Goal: Information Seeking & Learning: Learn about a topic

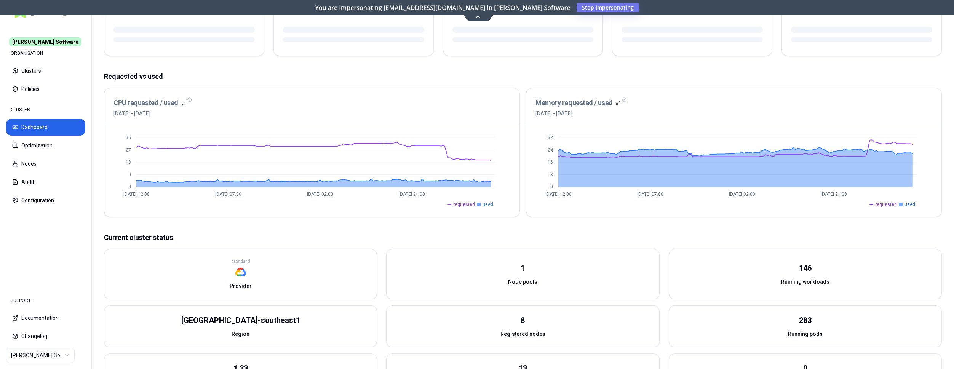
scroll to position [117, 0]
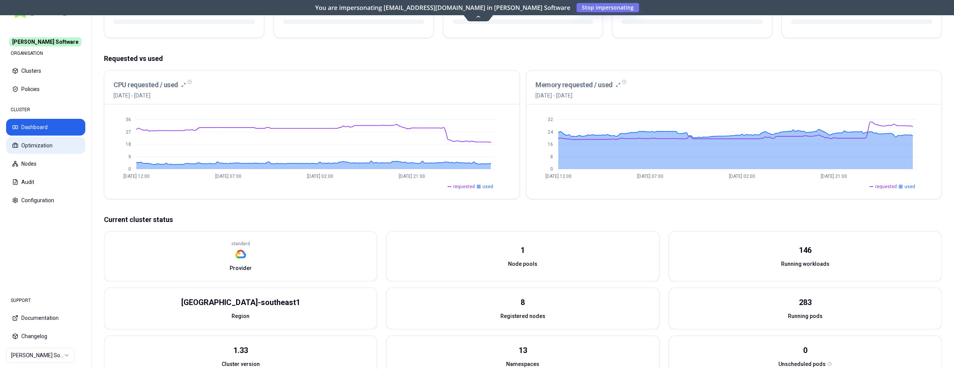
click at [46, 141] on button "Optimization" at bounding box center [45, 145] width 79 height 17
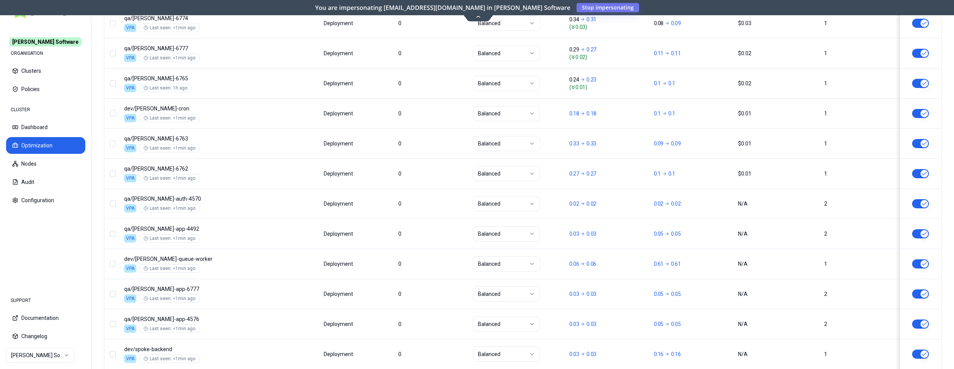
scroll to position [920, 0]
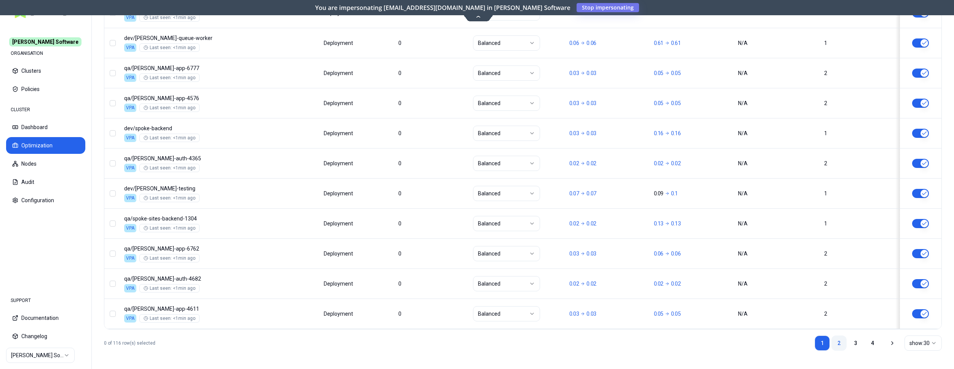
click at [836, 339] on link "2" at bounding box center [838, 343] width 15 height 15
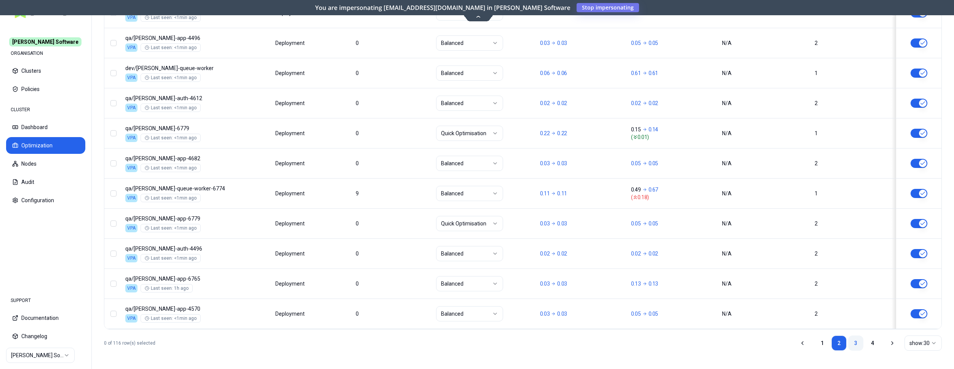
click at [857, 347] on link "3" at bounding box center [855, 343] width 15 height 15
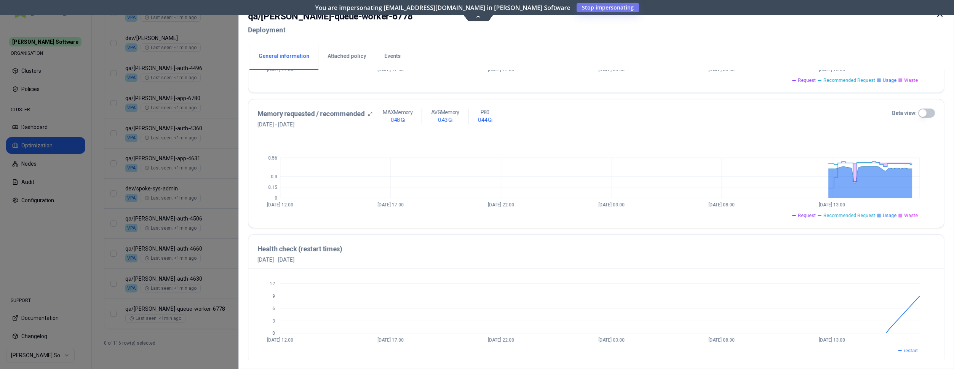
scroll to position [276, 0]
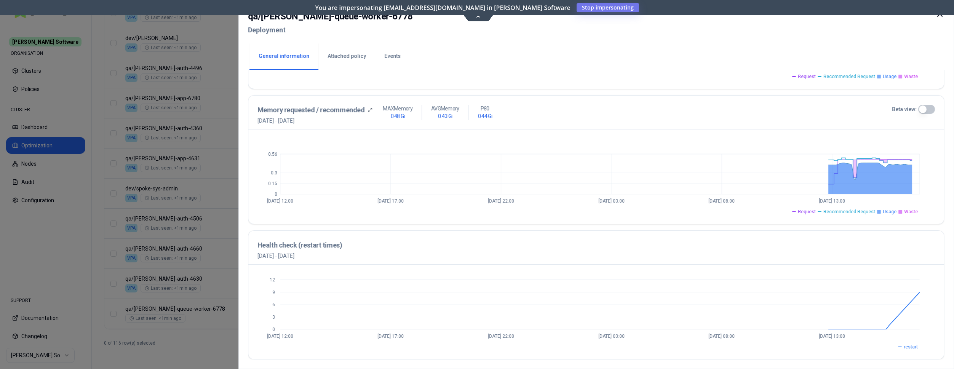
click at [923, 107] on button "Beta view:" at bounding box center [926, 109] width 17 height 9
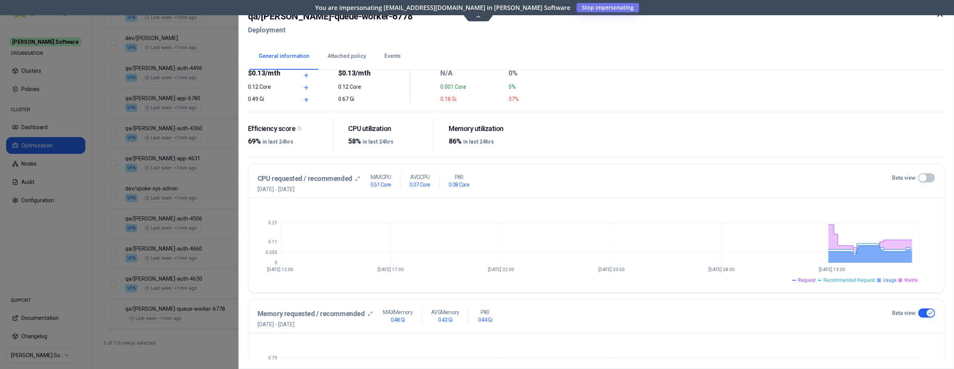
scroll to position [0, 0]
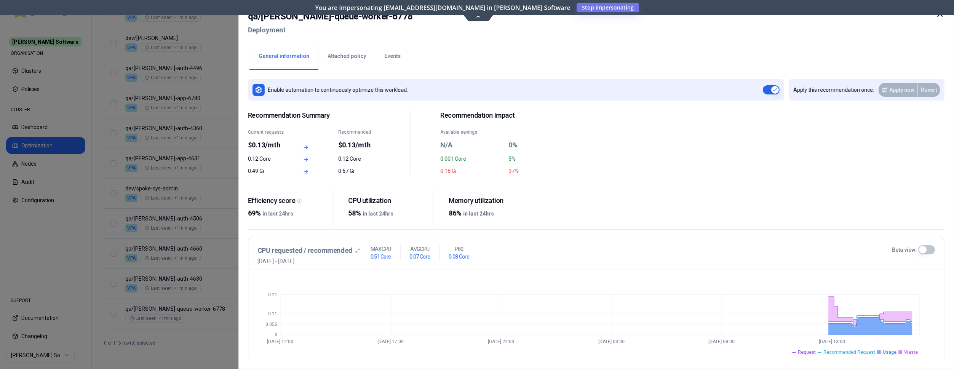
click at [393, 61] on button "Events" at bounding box center [392, 56] width 35 height 27
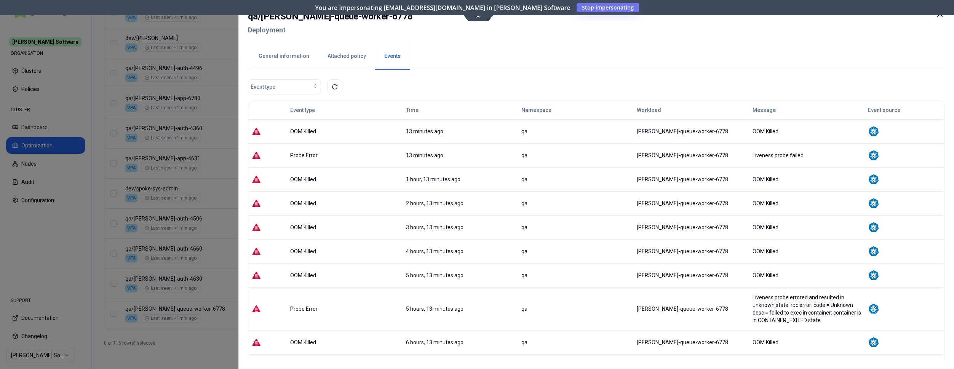
click at [532, 245] on td "qa" at bounding box center [575, 251] width 115 height 24
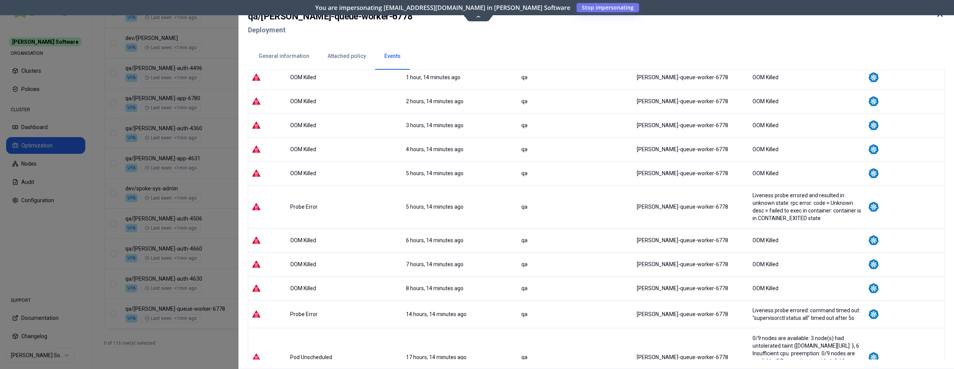
scroll to position [117, 0]
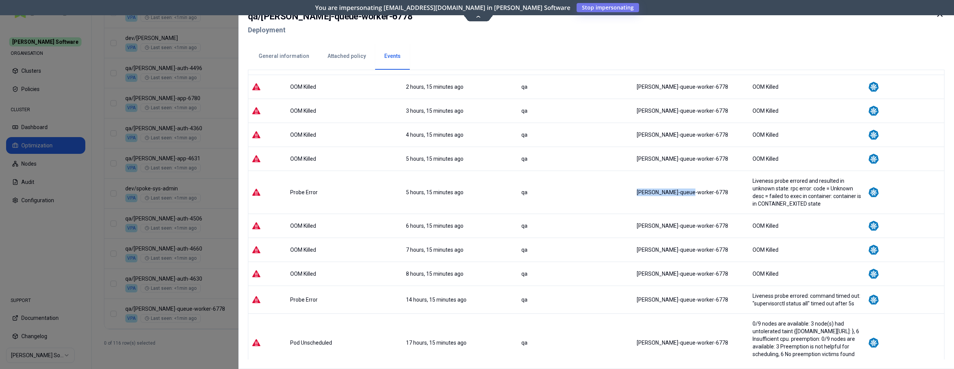
drag, startPoint x: 639, startPoint y: 194, endPoint x: 686, endPoint y: 195, distance: 47.6
click at [686, 195] on tr "Probe Error 5 hours, 15 minutes ago qa alfred-queue-worker-6778 Liveness probe …" at bounding box center [596, 192] width 696 height 43
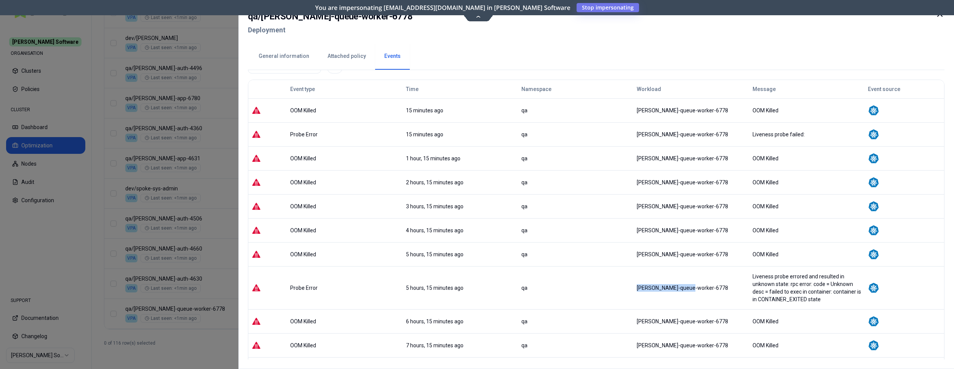
scroll to position [0, 0]
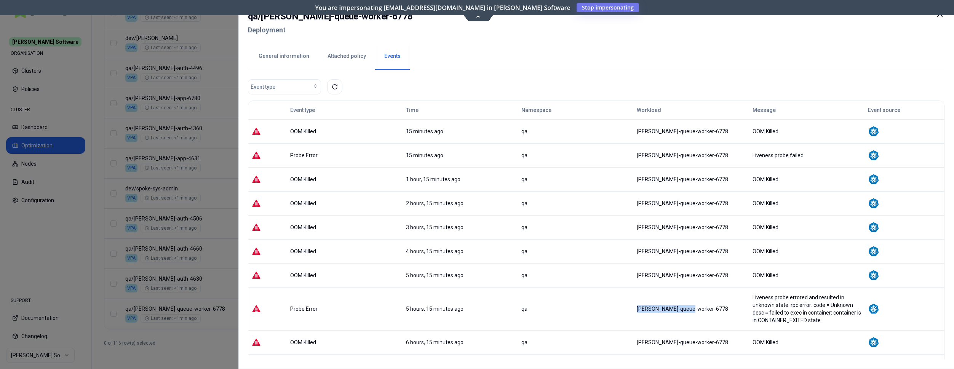
click at [208, 89] on div at bounding box center [477, 184] width 954 height 369
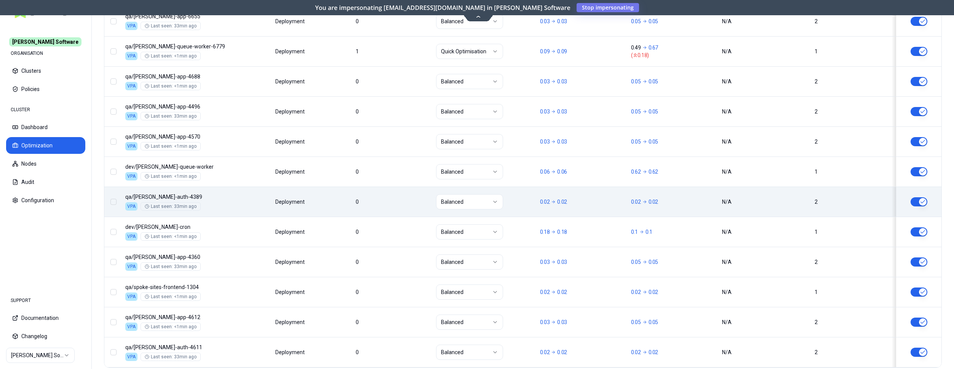
scroll to position [920, 0]
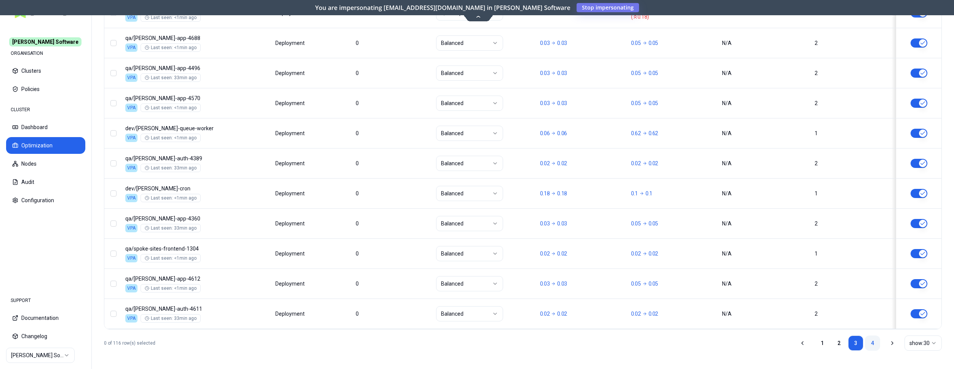
click at [870, 342] on link "4" at bounding box center [872, 343] width 15 height 15
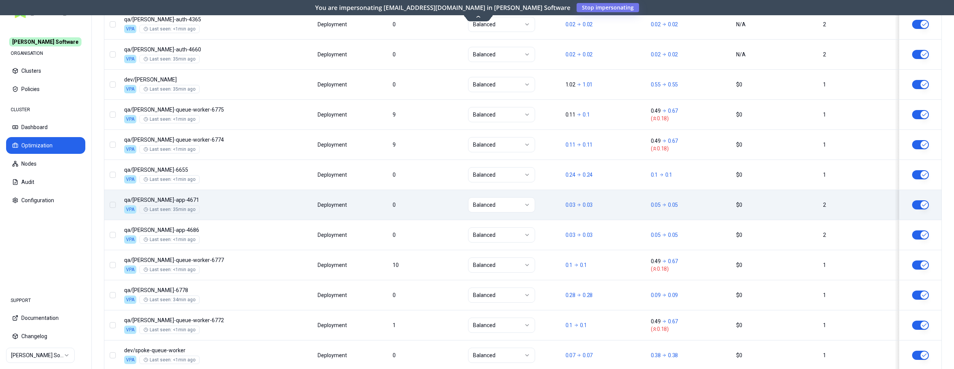
scroll to position [316, 0]
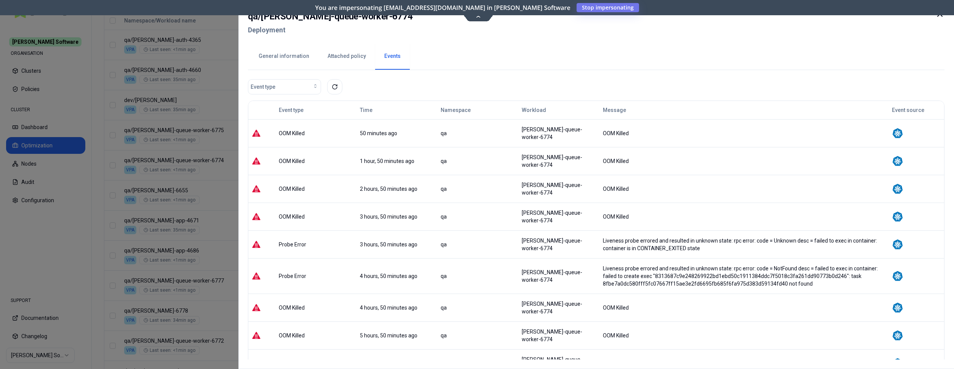
click at [294, 51] on button "General information" at bounding box center [283, 56] width 69 height 27
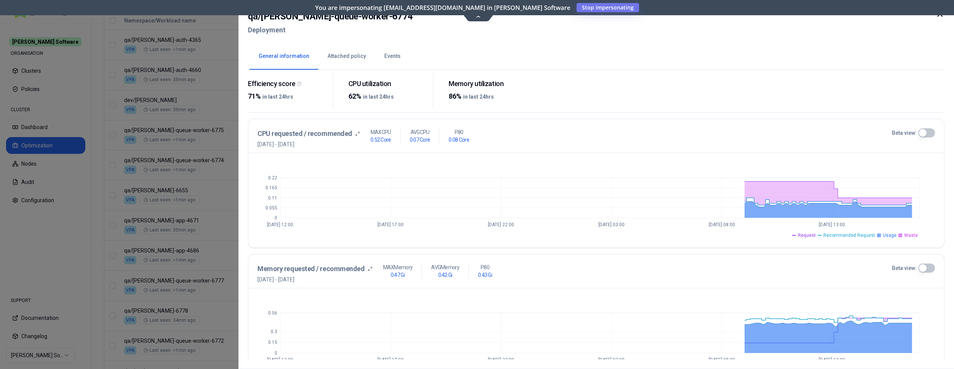
scroll to position [276, 0]
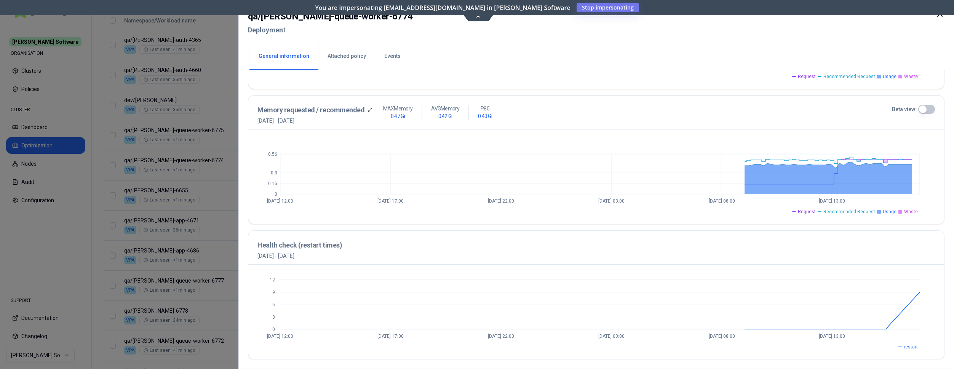
click at [924, 110] on button "Beta view:" at bounding box center [926, 109] width 17 height 9
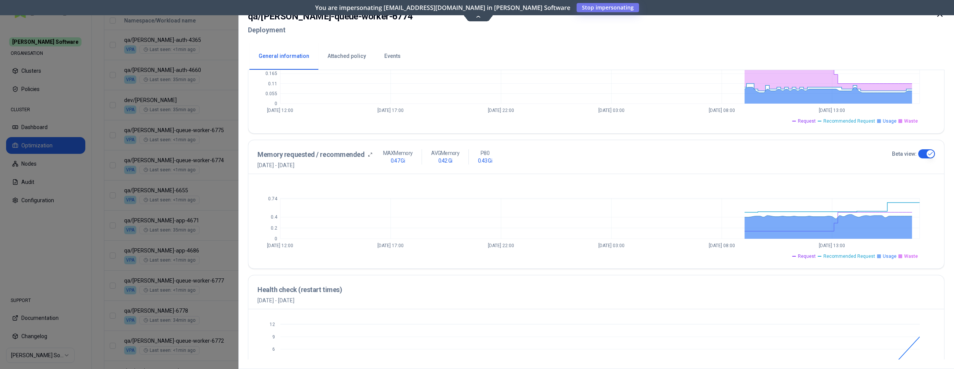
scroll to position [237, 0]
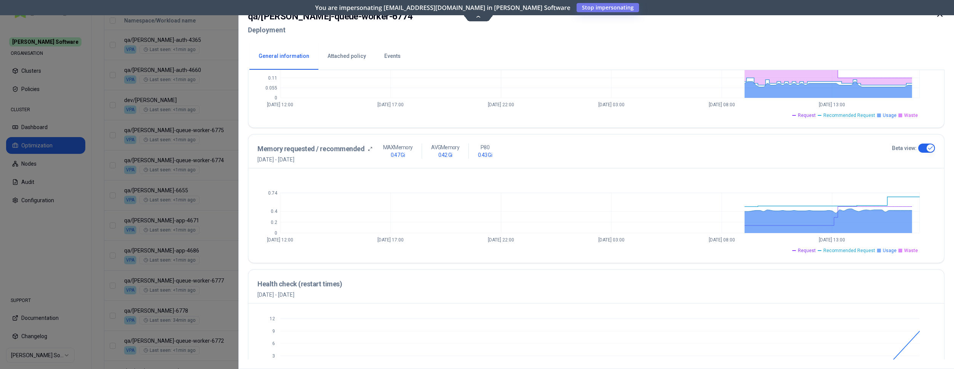
type button "on"
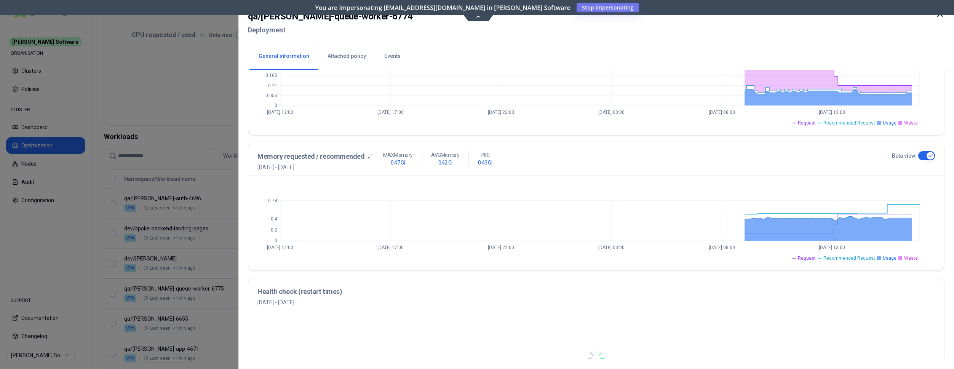
scroll to position [161, 0]
click at [940, 16] on icon at bounding box center [939, 14] width 9 height 9
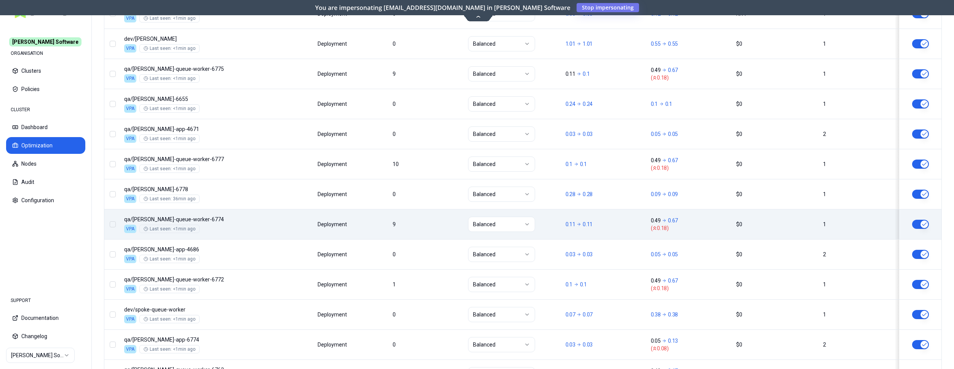
scroll to position [394, 0]
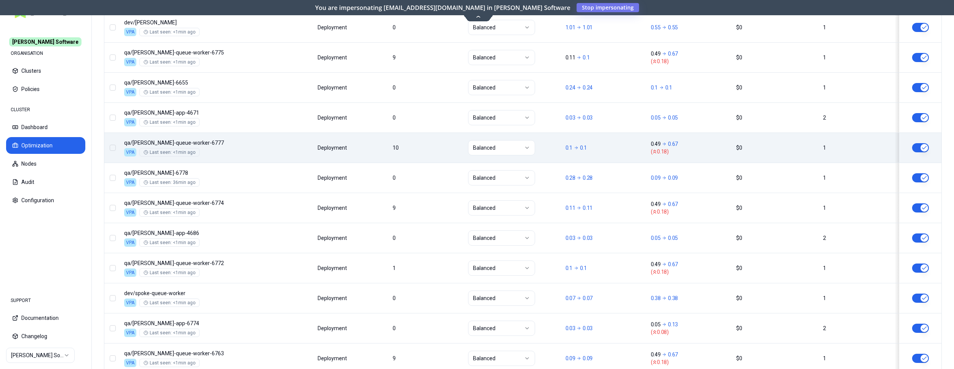
click at [249, 157] on div "Namespace/Workload name Type Restarts Policy CPU(Cores) (request vs recommended…" at bounding box center [522, 334] width 837 height 801
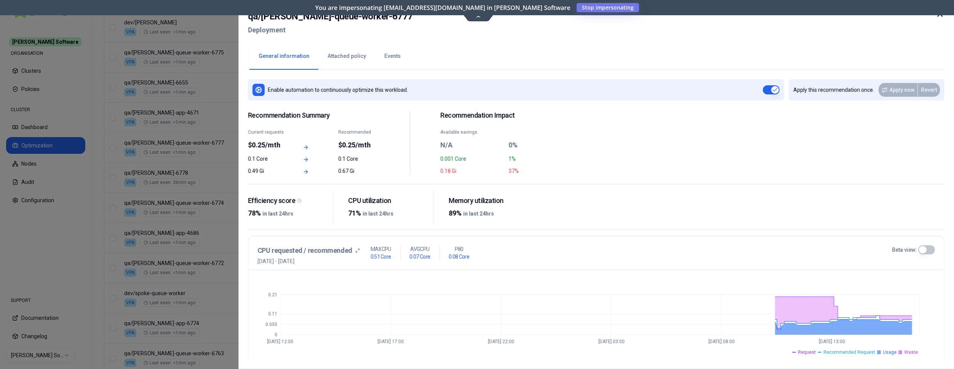
click at [395, 54] on button "Events" at bounding box center [392, 56] width 35 height 27
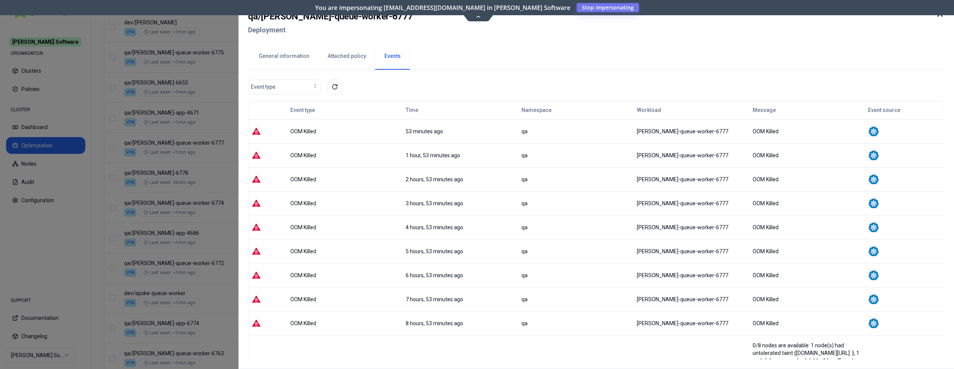
click at [281, 57] on button "General information" at bounding box center [283, 56] width 69 height 27
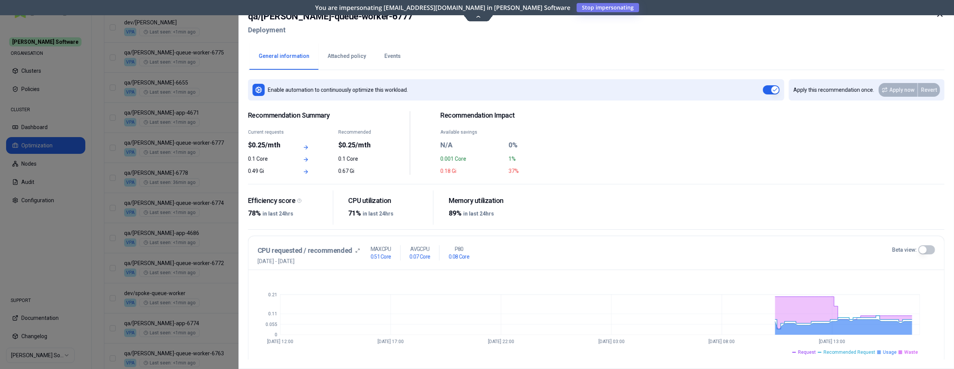
click at [398, 57] on button "Events" at bounding box center [392, 56] width 35 height 27
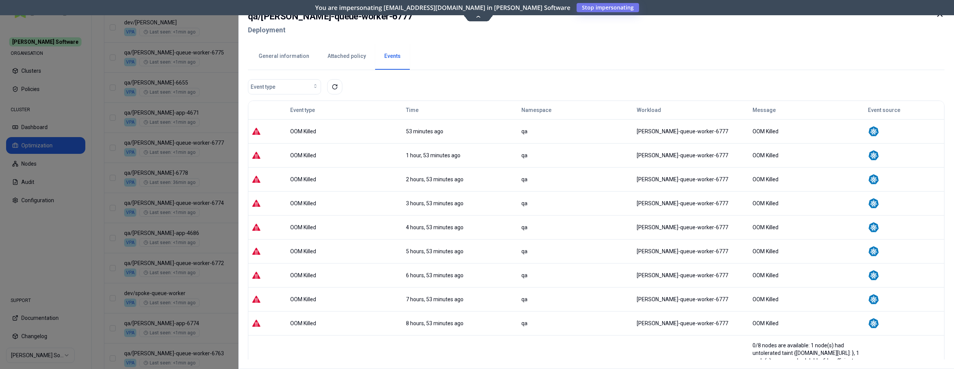
click at [269, 51] on button "General information" at bounding box center [283, 56] width 69 height 27
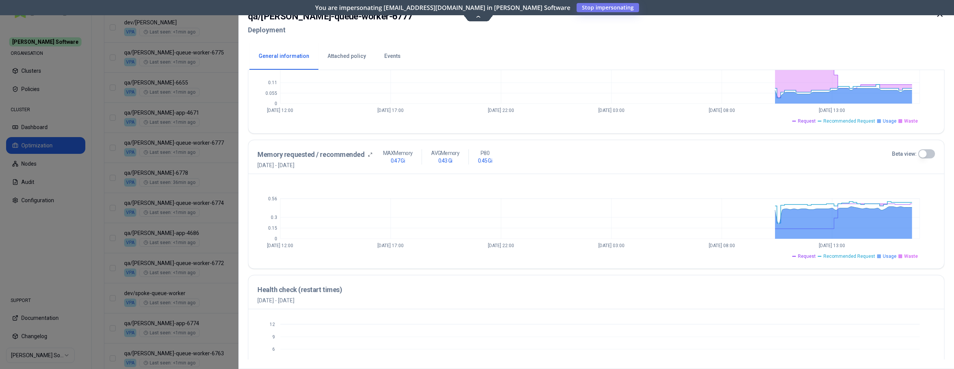
scroll to position [233, 0]
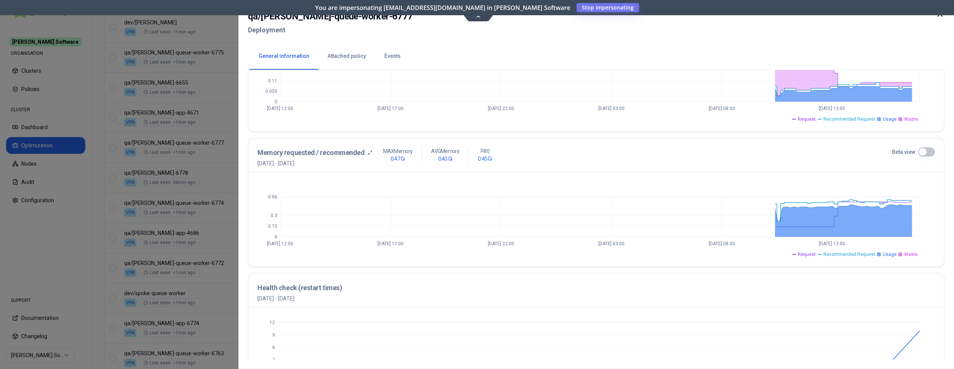
click at [925, 151] on button "Beta view:" at bounding box center [926, 151] width 17 height 9
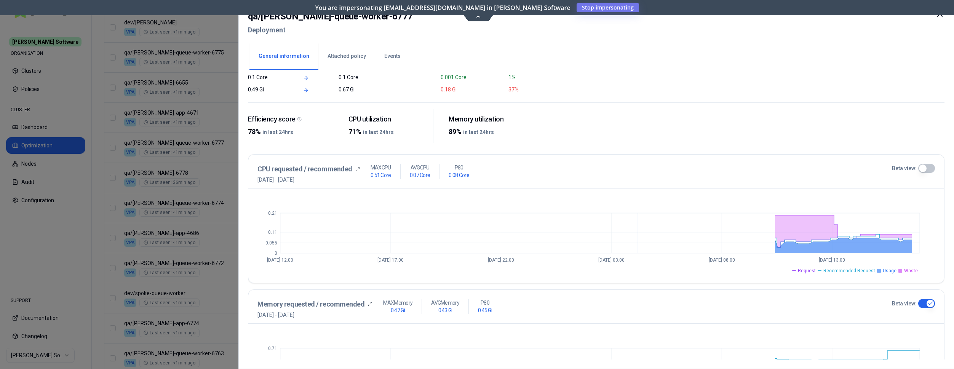
scroll to position [0, 0]
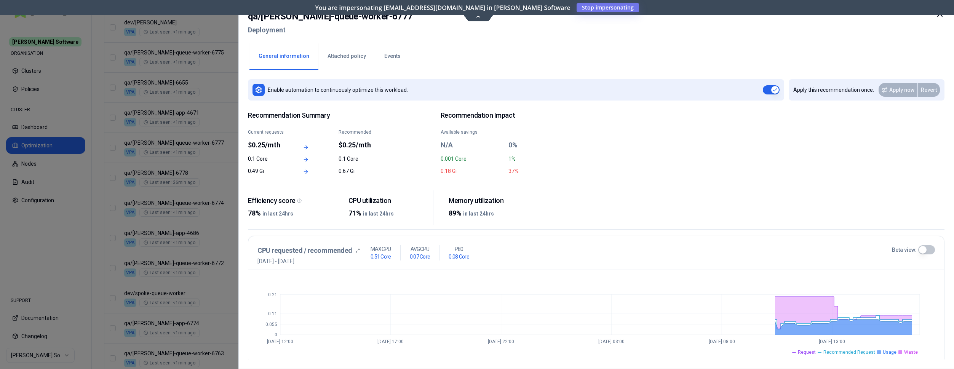
click at [387, 53] on button "Events" at bounding box center [392, 56] width 35 height 27
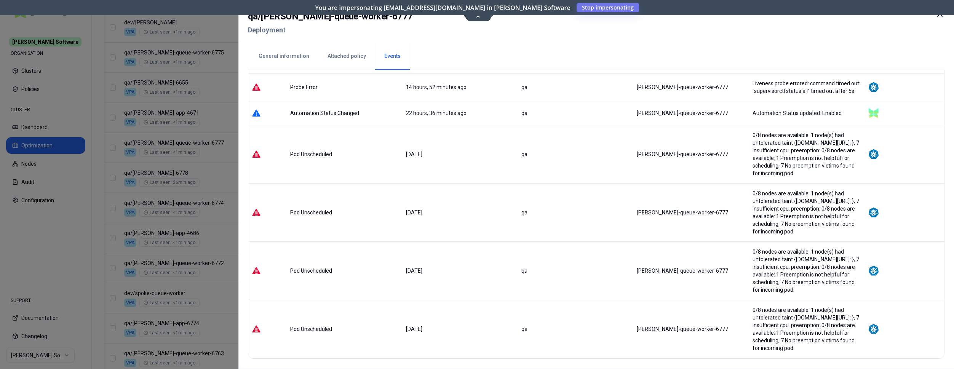
scroll to position [633, 0]
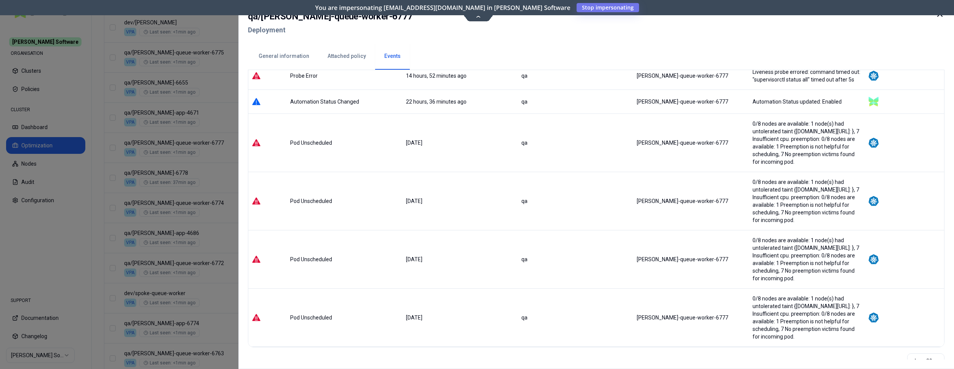
click at [229, 136] on div at bounding box center [477, 184] width 954 height 369
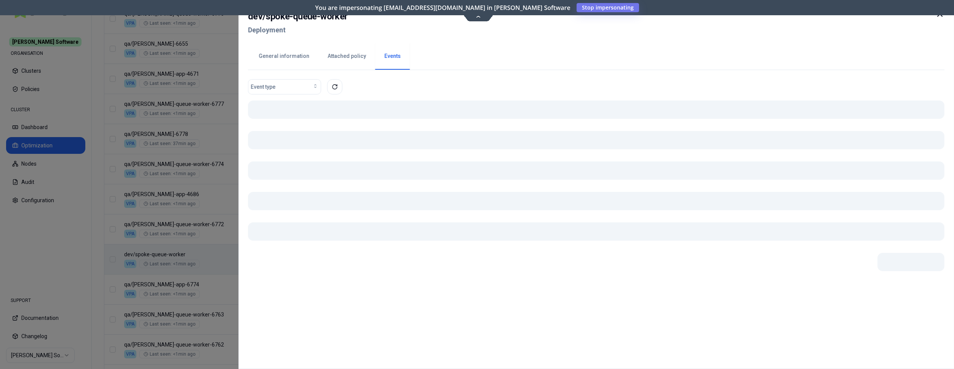
scroll to position [433, 0]
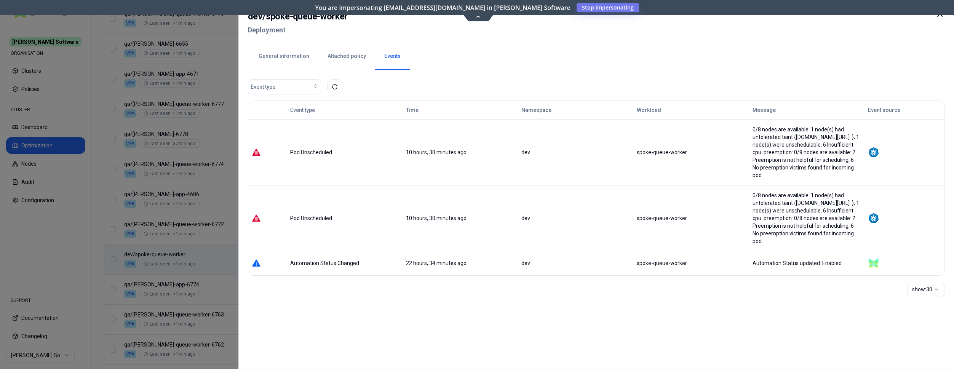
click at [211, 150] on div at bounding box center [477, 184] width 954 height 369
click at [292, 57] on button "General information" at bounding box center [283, 56] width 69 height 27
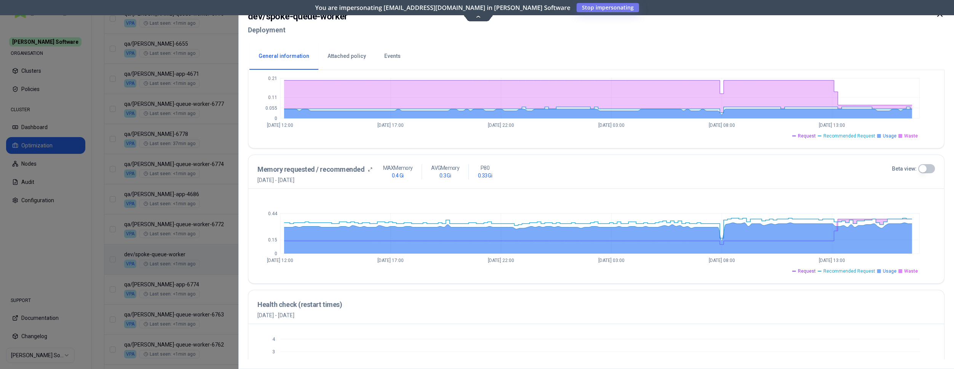
scroll to position [233, 0]
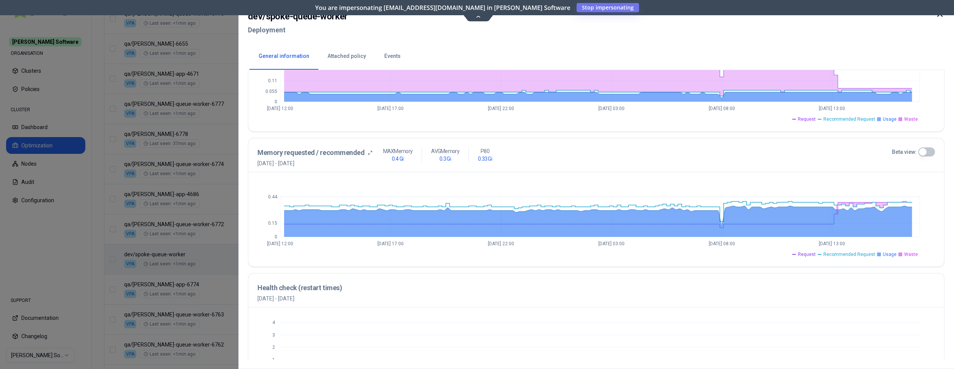
click at [923, 152] on button "Beta view:" at bounding box center [926, 151] width 17 height 9
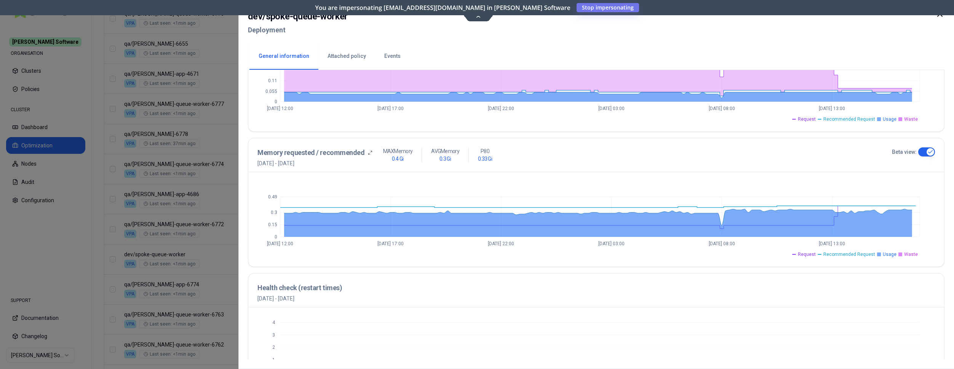
scroll to position [39, 0]
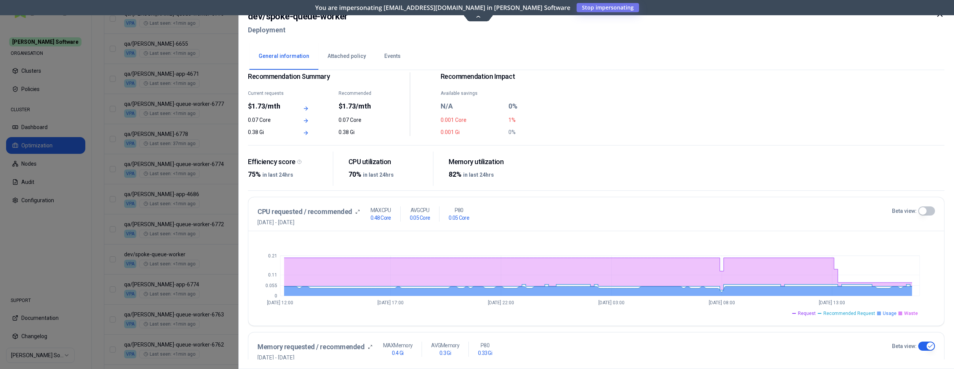
click at [941, 16] on icon at bounding box center [939, 14] width 9 height 9
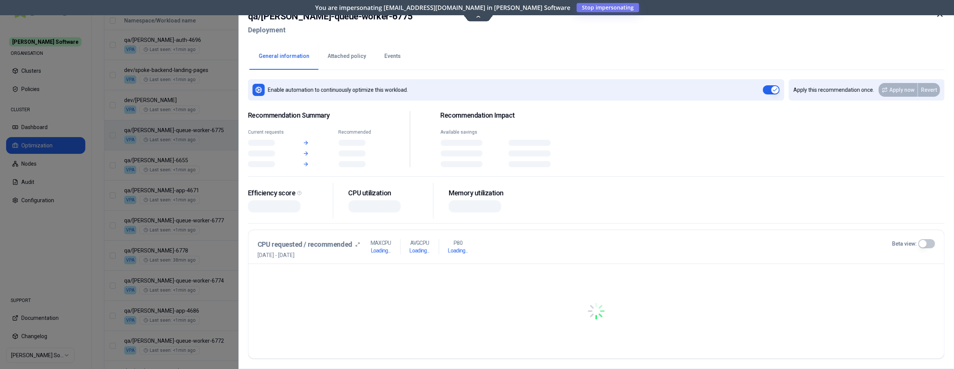
scroll to position [316, 0]
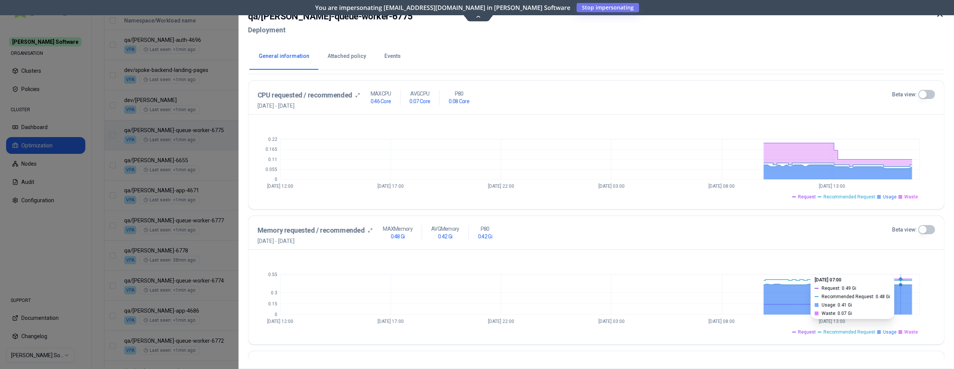
scroll to position [272, 0]
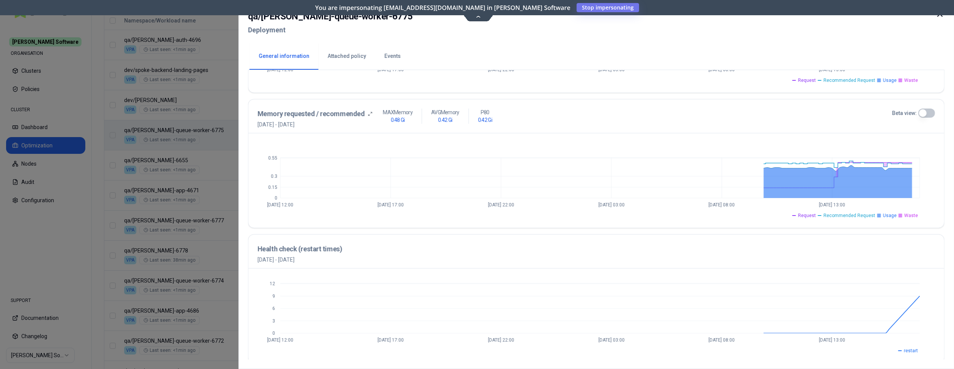
click at [923, 112] on button "Beta view:" at bounding box center [926, 113] width 17 height 9
click at [641, 175] on icon "0 0.2 0.4 0.75 [DATE] 12:00 [DATE] 17:00 [DATE] 22:00 [DATE] 03:00 [DATE] 08:00…" at bounding box center [595, 180] width 677 height 76
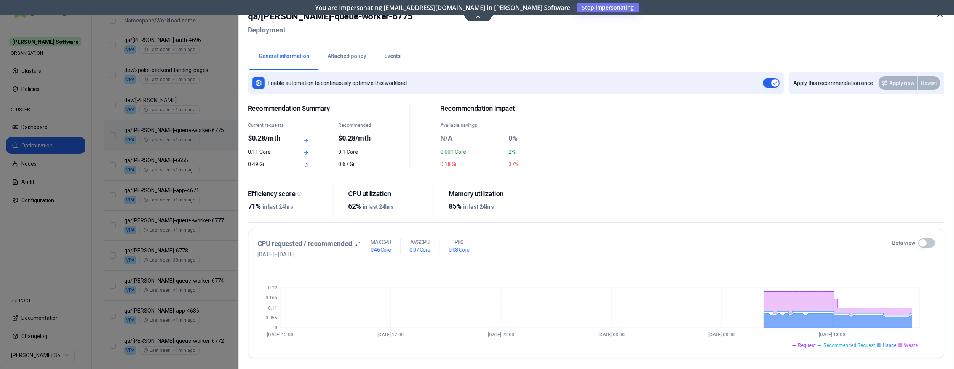
scroll to position [0, 0]
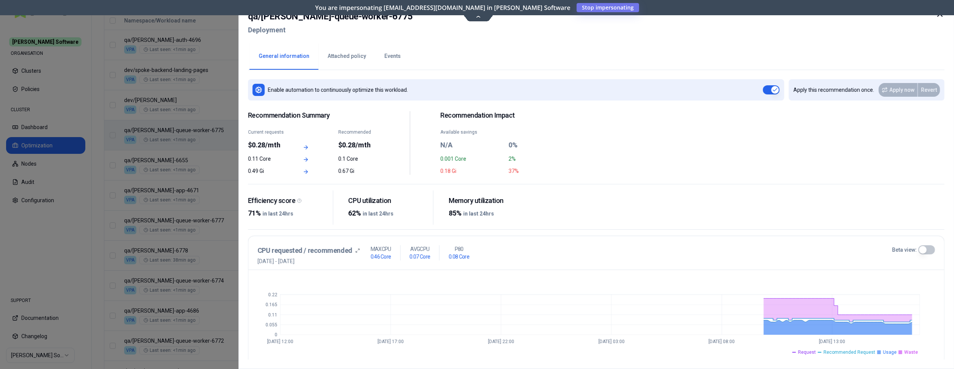
click at [209, 95] on div at bounding box center [477, 184] width 954 height 369
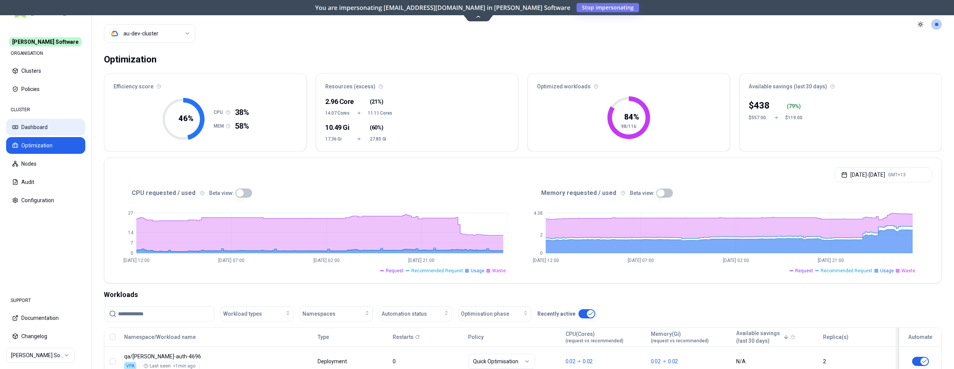
click at [31, 128] on button "Dashboard" at bounding box center [45, 127] width 79 height 17
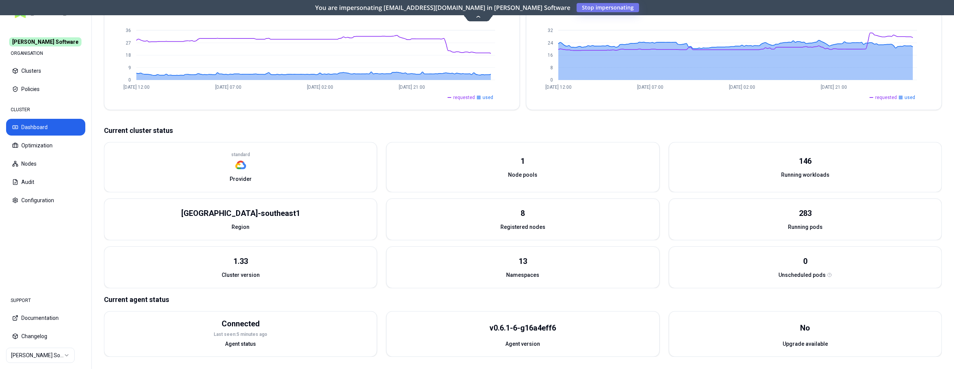
scroll to position [200, 0]
click at [45, 65] on button "Clusters" at bounding box center [45, 70] width 79 height 17
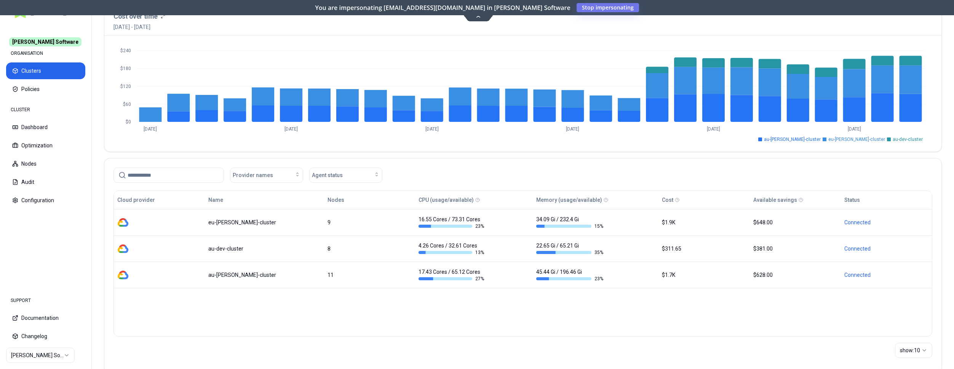
scroll to position [70, 0]
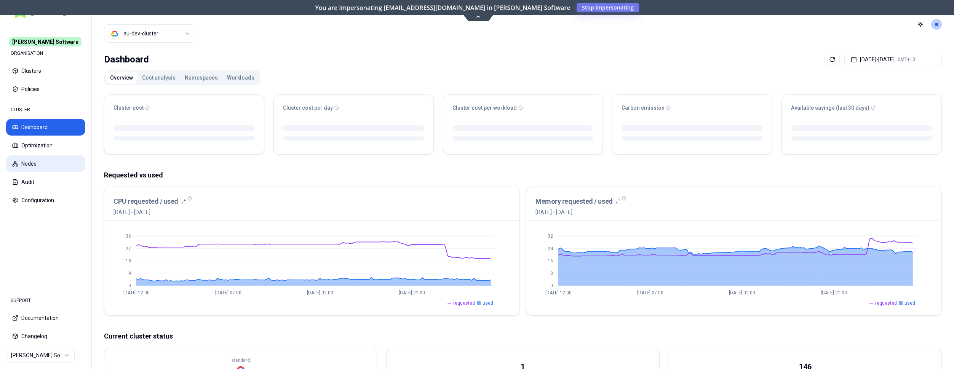
click at [35, 164] on button "Nodes" at bounding box center [45, 163] width 79 height 17
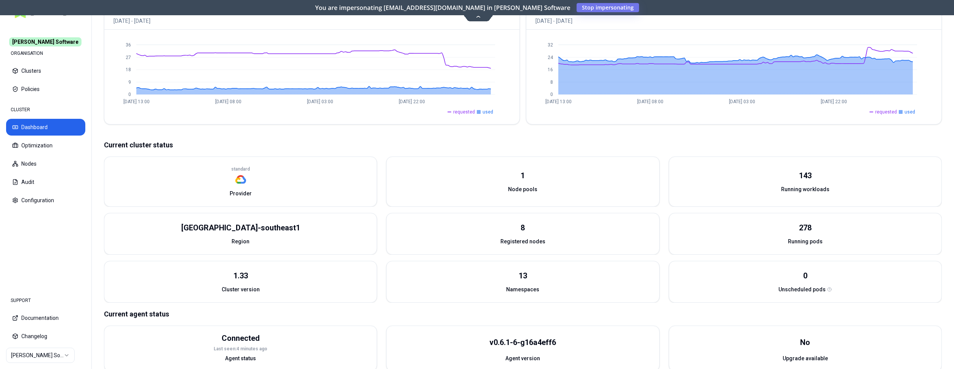
scroll to position [206, 0]
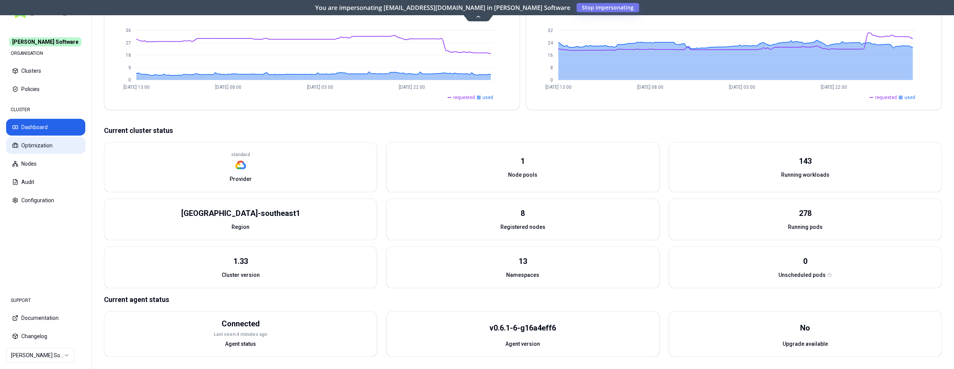
click at [25, 145] on button "Optimization" at bounding box center [45, 145] width 79 height 17
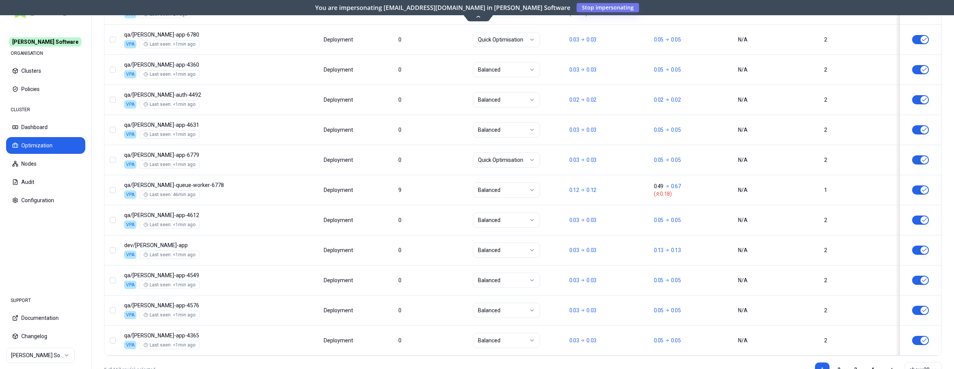
scroll to position [920, 0]
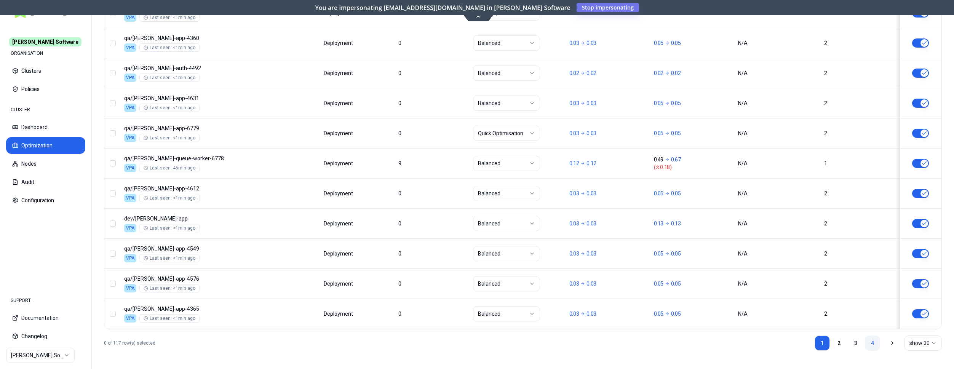
click at [870, 342] on link "4" at bounding box center [872, 343] width 15 height 15
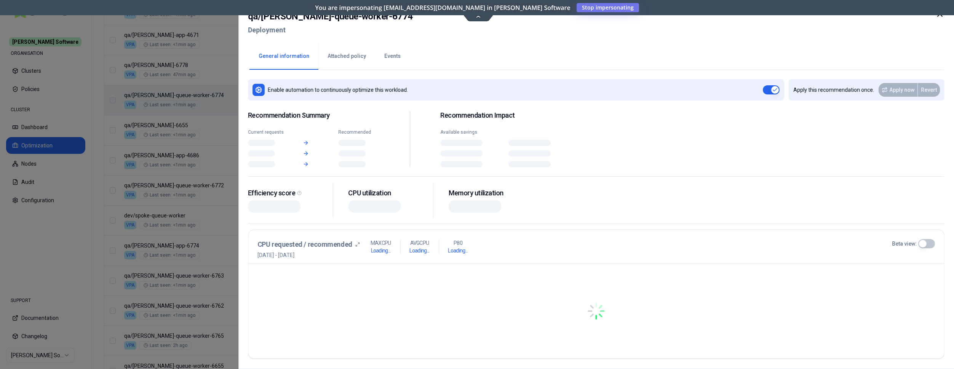
scroll to position [472, 0]
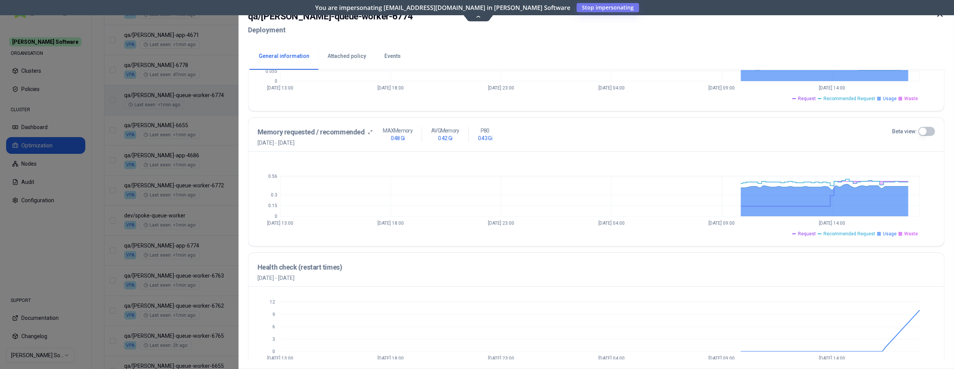
scroll to position [237, 0]
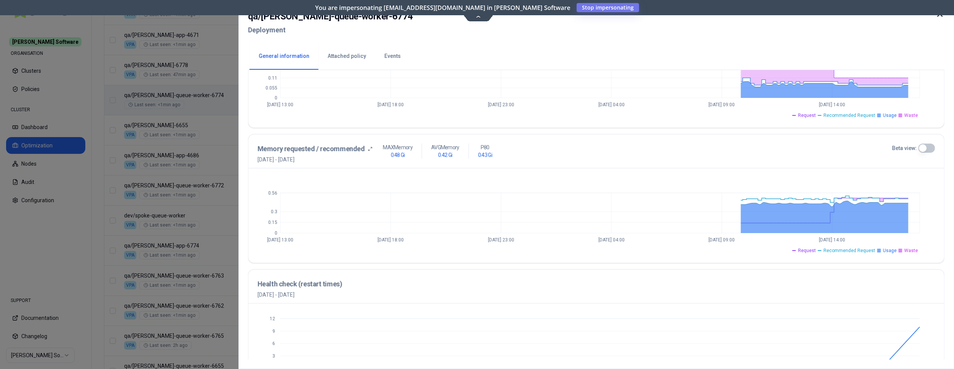
click at [377, 54] on button "Events" at bounding box center [392, 56] width 35 height 27
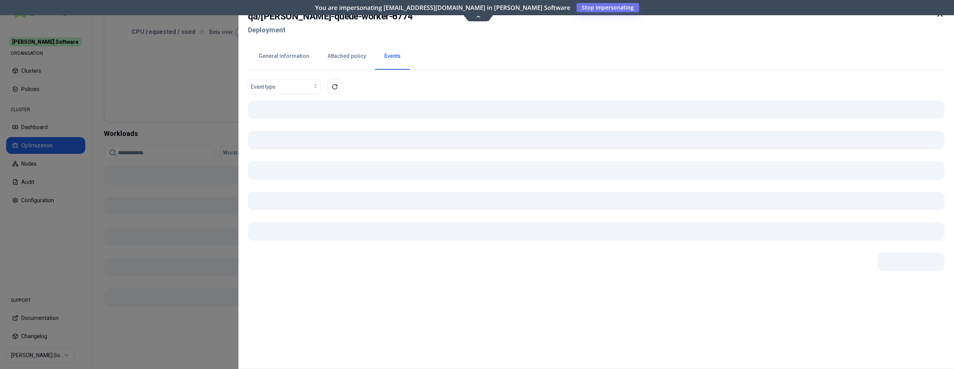
scroll to position [161, 0]
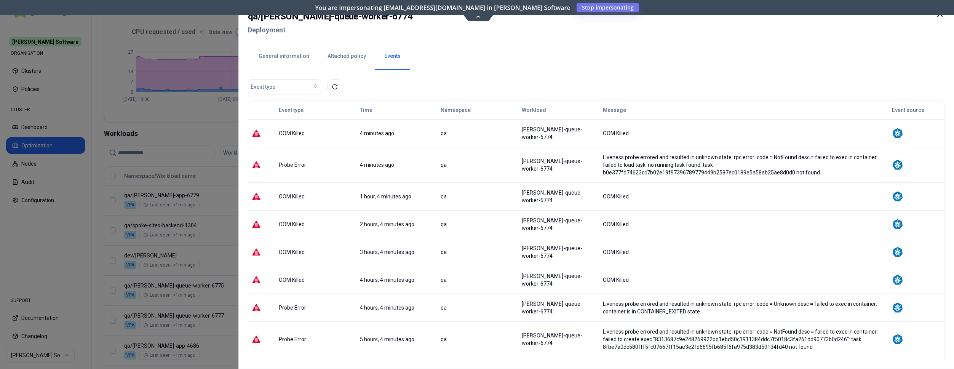
click at [499, 238] on td "qa" at bounding box center [478, 252] width 81 height 28
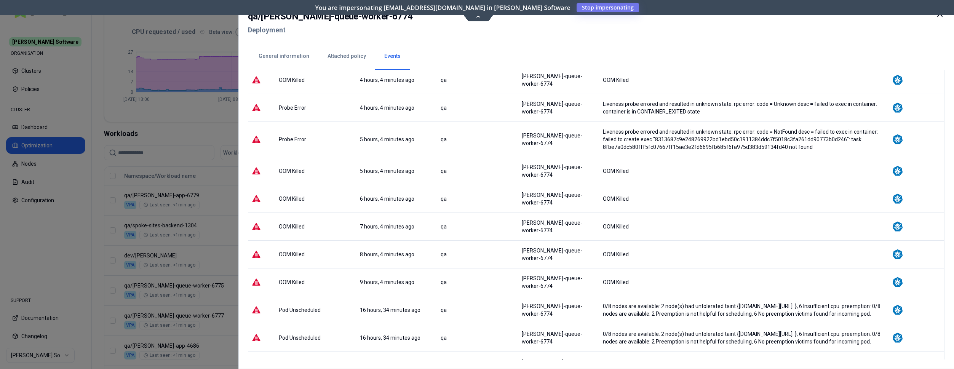
scroll to position [199, 0]
click at [288, 57] on button "General information" at bounding box center [283, 56] width 69 height 27
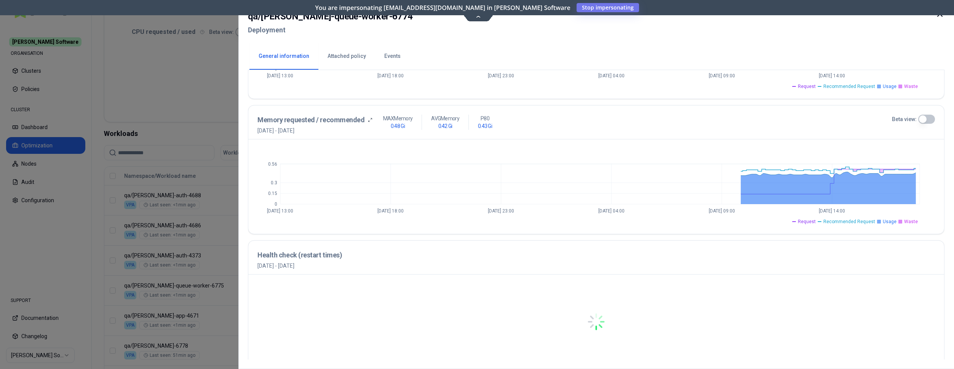
scroll to position [264, 0]
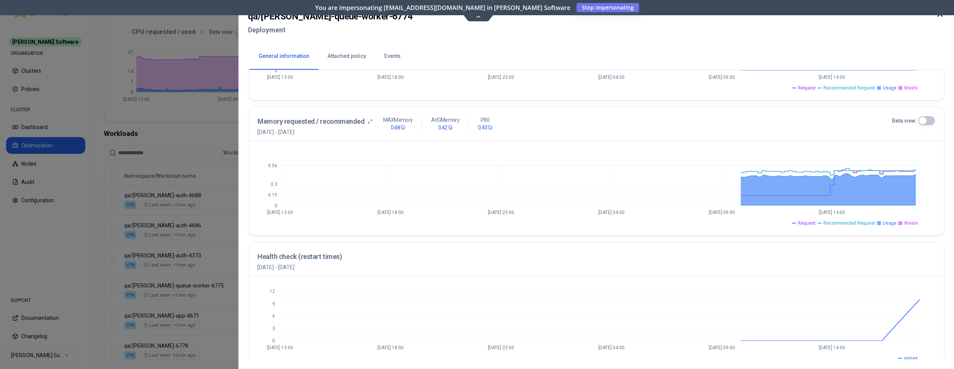
click at [153, 78] on div at bounding box center [477, 184] width 954 height 369
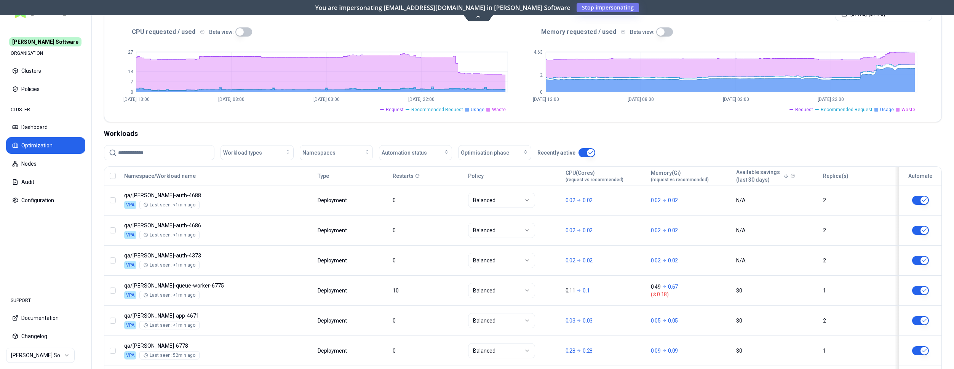
click at [58, 148] on button "Optimization" at bounding box center [45, 145] width 79 height 17
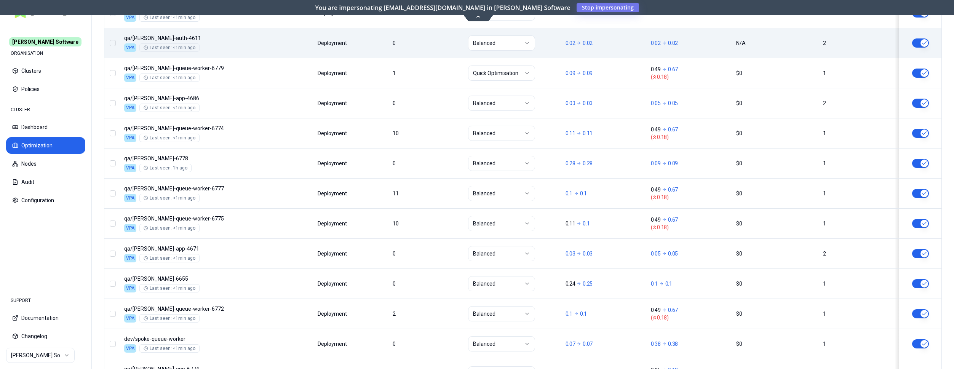
scroll to position [200, 0]
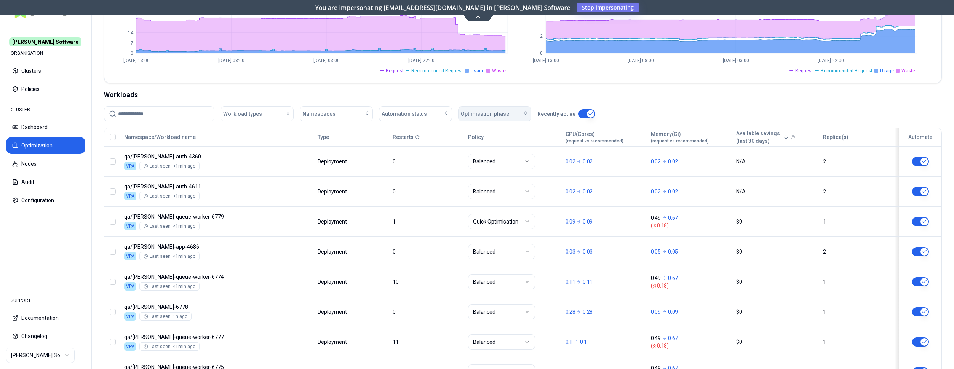
click at [493, 113] on span "Optimisation phase" at bounding box center [485, 114] width 48 height 8
click at [447, 113] on icon "button" at bounding box center [446, 113] width 6 height 6
click at [411, 129] on div "on" at bounding box center [417, 131] width 72 height 12
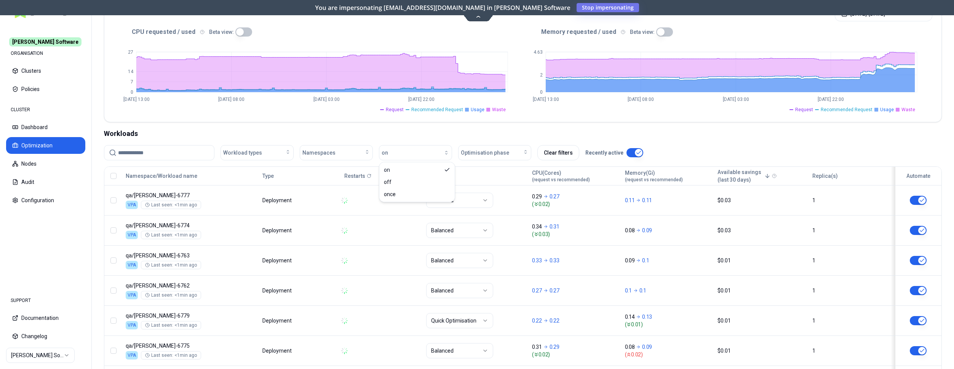
click at [163, 152] on input at bounding box center [163, 152] width 91 height 14
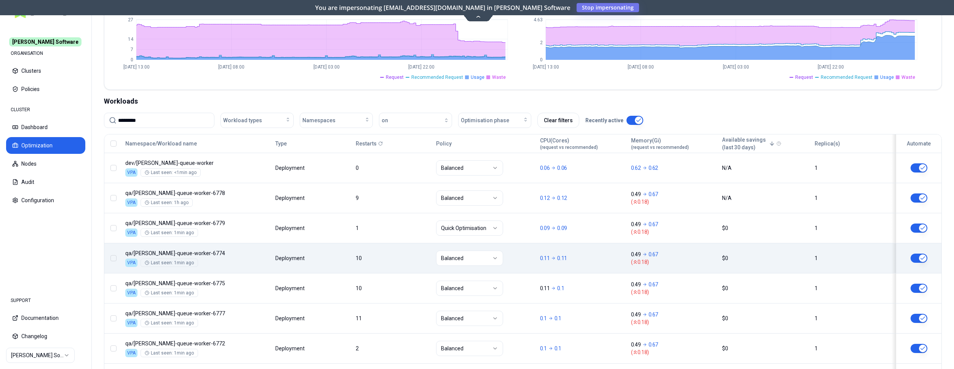
scroll to position [193, 0]
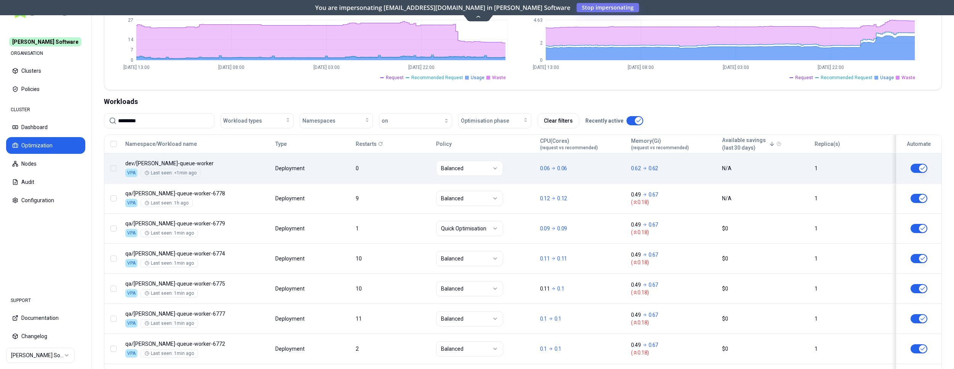
type input "*********"
click at [294, 169] on div "Namespace/Workload name Type Restarts Policy CPU(Cores) (request vs recommended…" at bounding box center [522, 310] width 837 height 350
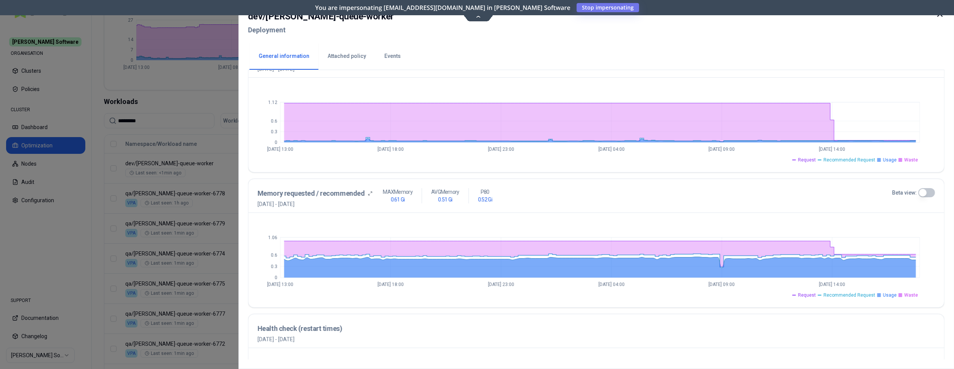
scroll to position [194, 0]
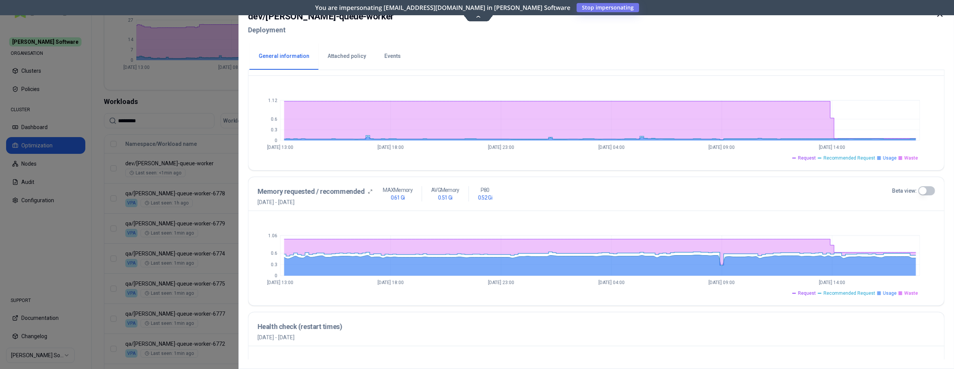
click at [234, 192] on div at bounding box center [477, 184] width 954 height 369
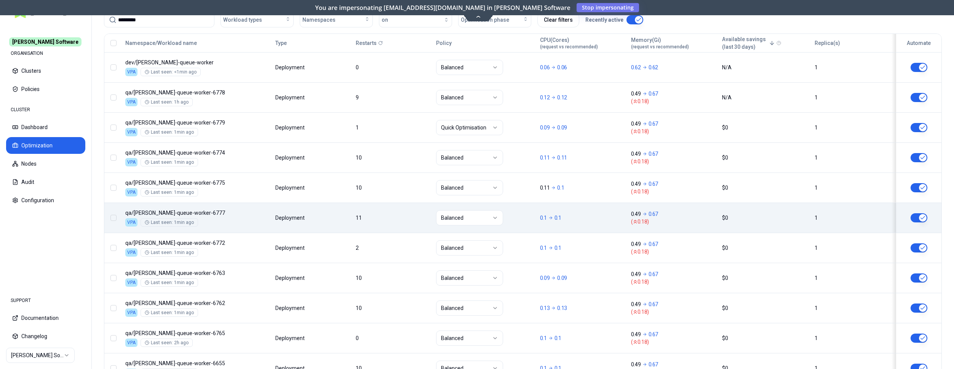
scroll to position [310, 0]
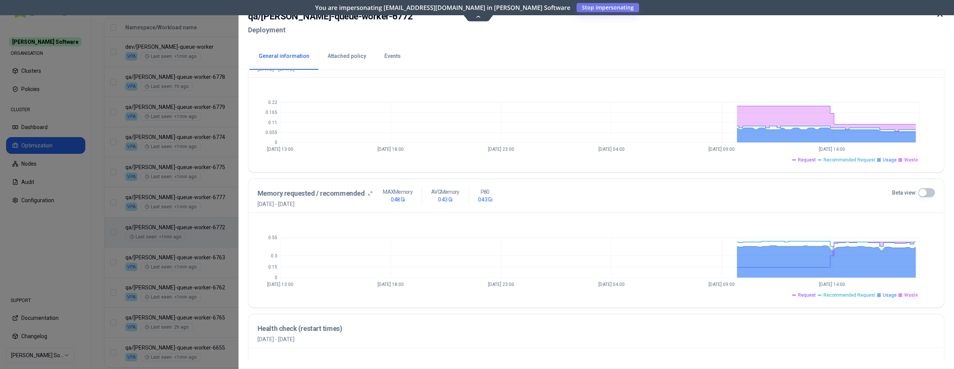
scroll to position [194, 0]
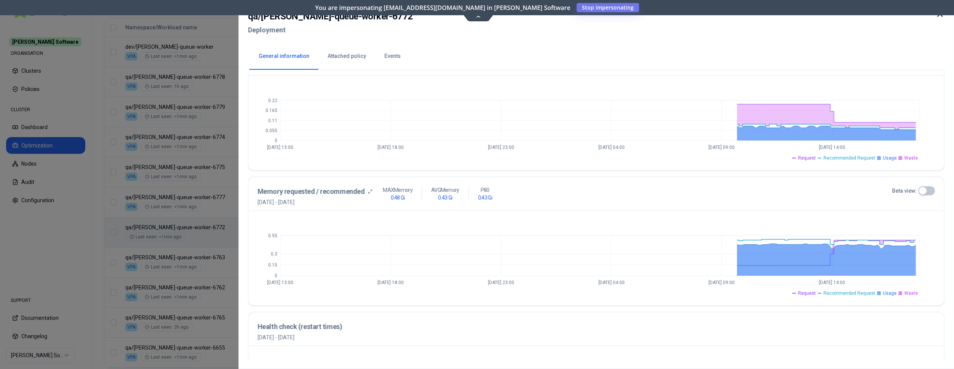
click at [938, 16] on icon at bounding box center [940, 14] width 5 height 5
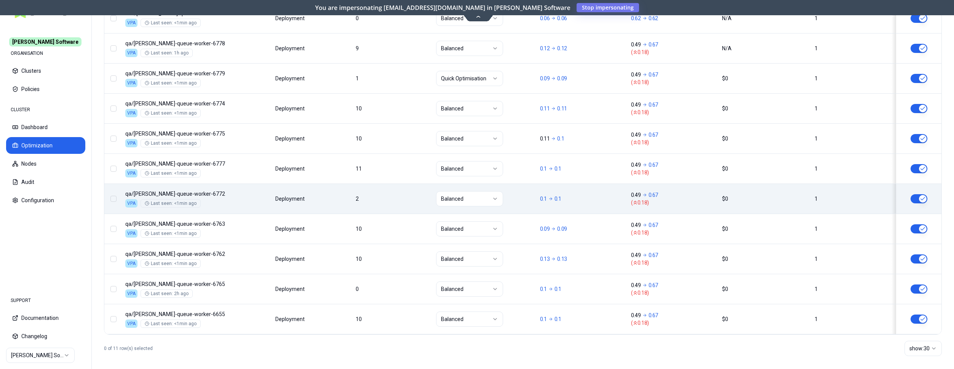
scroll to position [348, 0]
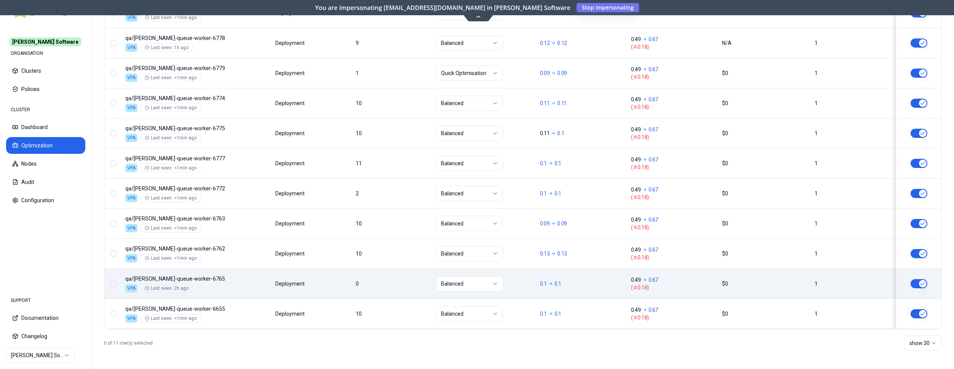
click at [348, 288] on div "Namespace/Workload name Type Restarts Policy CPU(Cores) (request vs recommended…" at bounding box center [522, 154] width 837 height 350
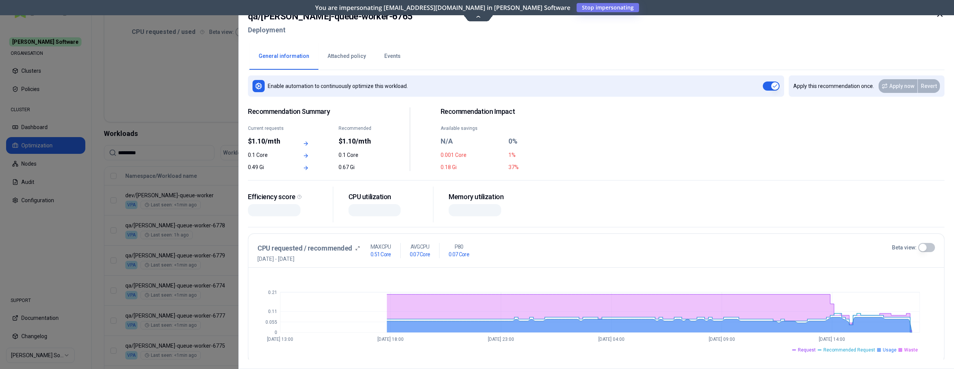
scroll to position [161, 0]
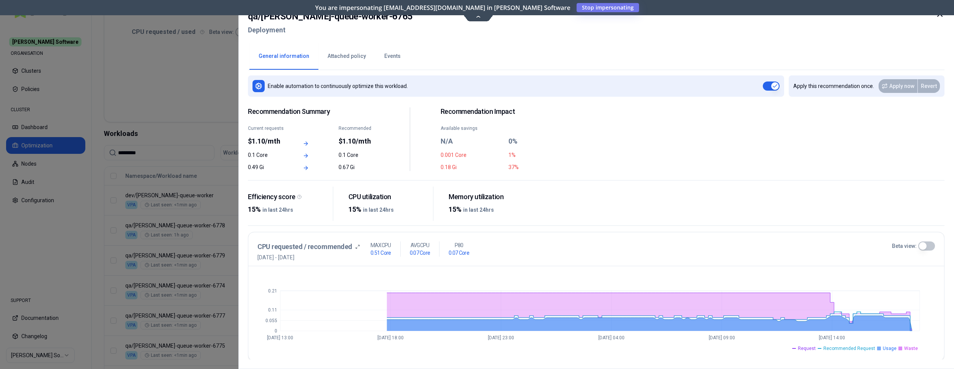
click at [182, 94] on div at bounding box center [477, 184] width 954 height 369
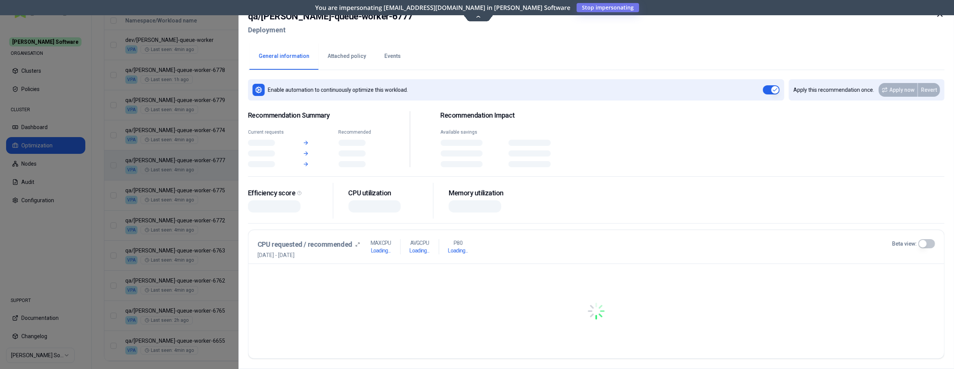
scroll to position [316, 0]
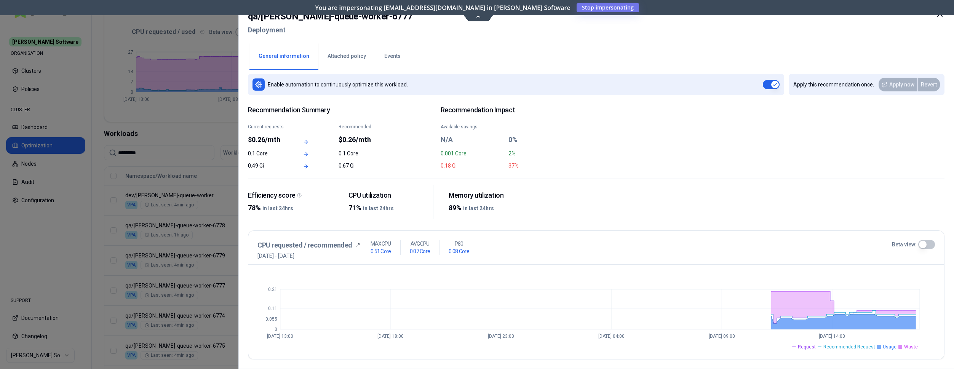
scroll to position [4, 0]
click at [922, 244] on button "Beta view:" at bounding box center [926, 245] width 17 height 9
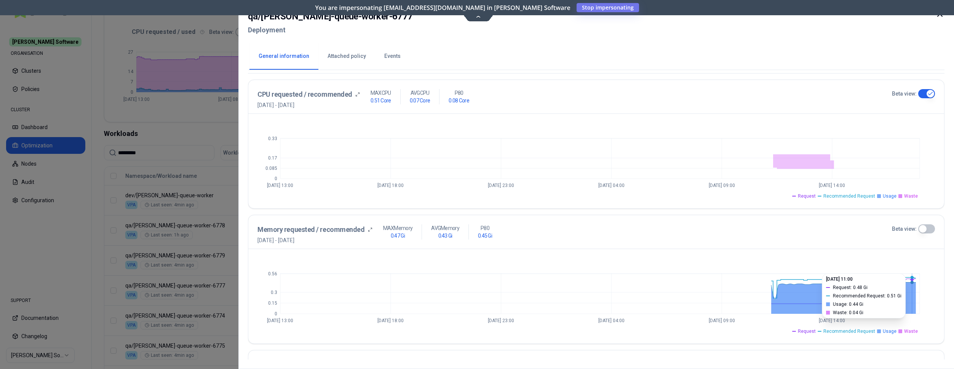
scroll to position [159, 0]
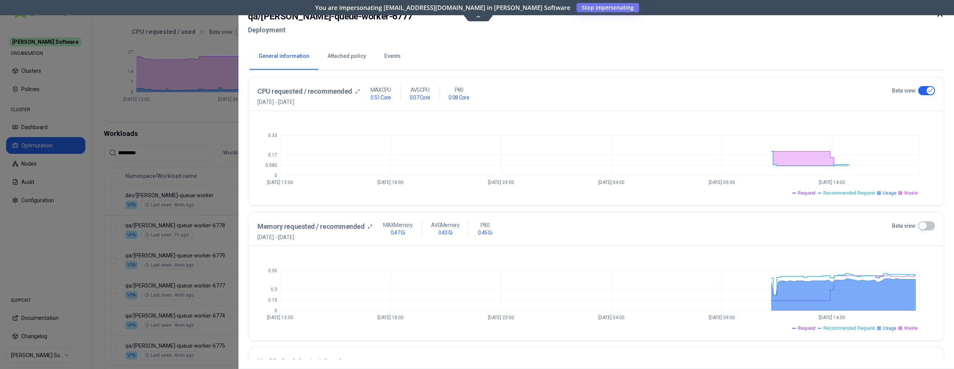
click at [924, 226] on button "Beta view:" at bounding box center [926, 225] width 17 height 9
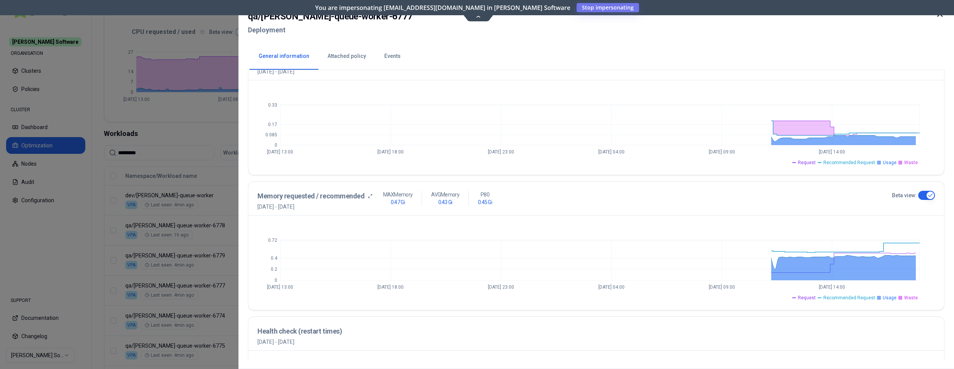
scroll to position [198, 0]
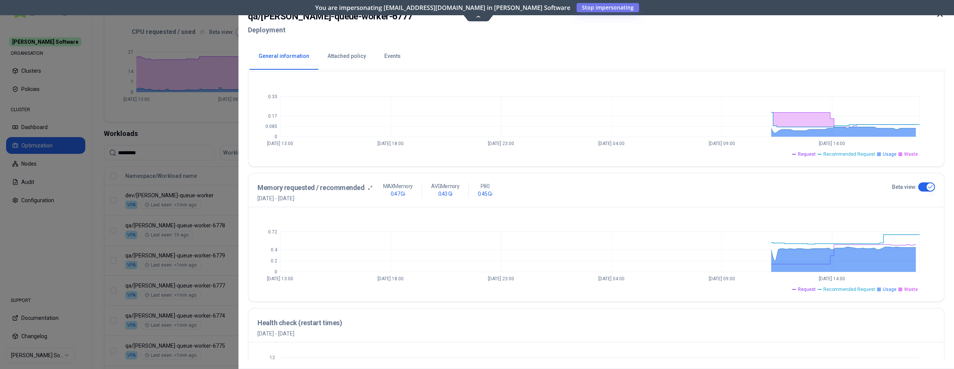
click at [390, 58] on button "Events" at bounding box center [392, 56] width 35 height 27
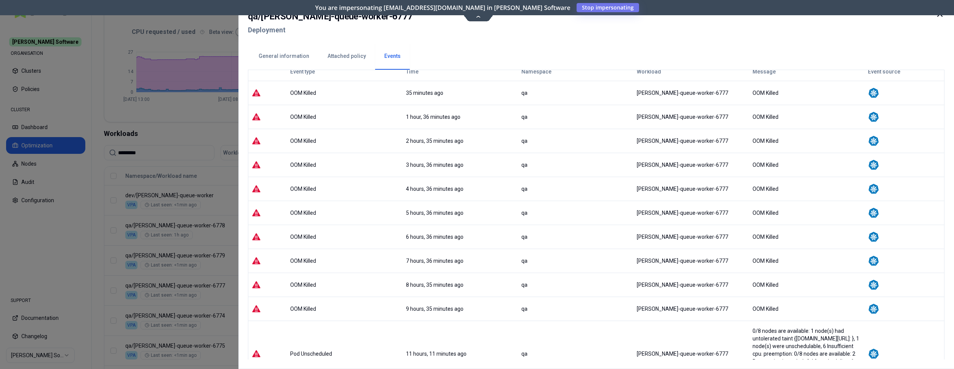
scroll to position [39, 0]
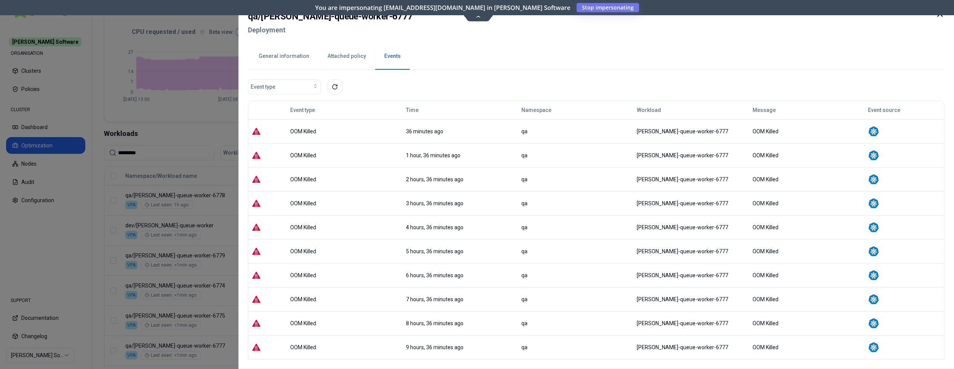
scroll to position [161, 0]
click at [195, 129] on div at bounding box center [477, 184] width 954 height 369
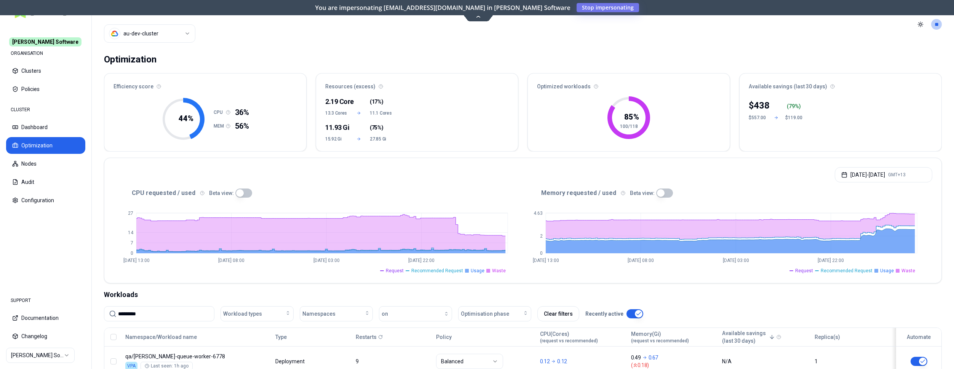
click at [47, 145] on button "Optimization" at bounding box center [45, 145] width 79 height 17
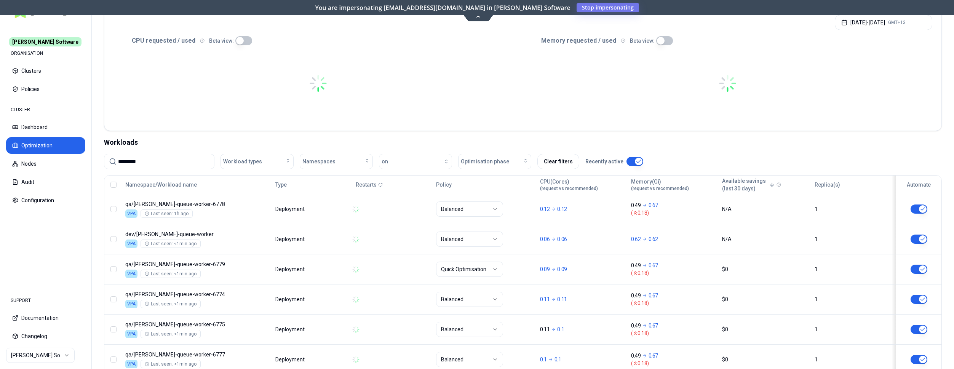
scroll to position [155, 0]
